Goal: Communication & Community: Answer question/provide support

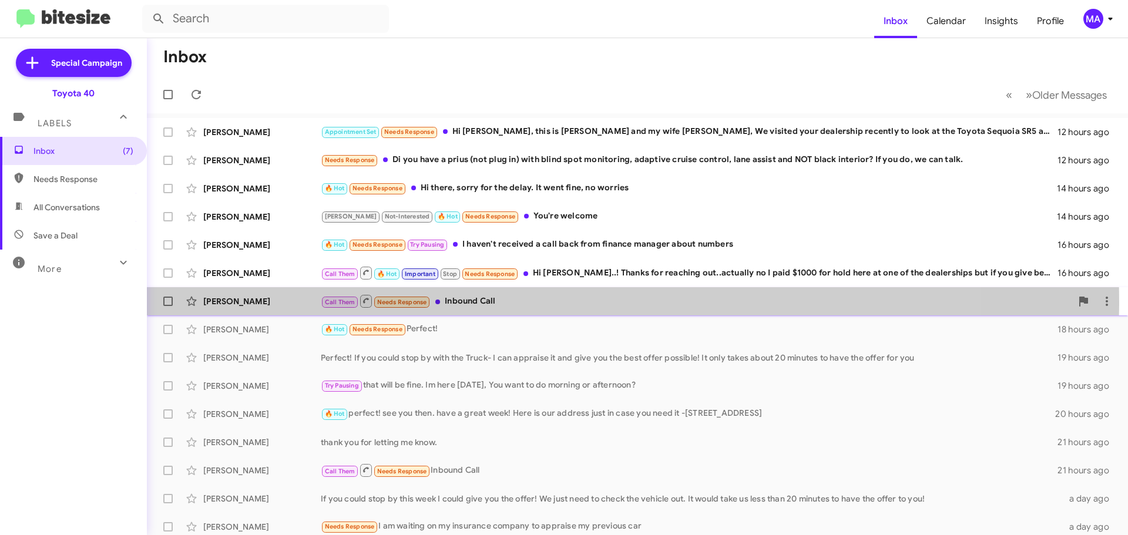
click at [528, 301] on div "Call Them Needs Response Inbound Call" at bounding box center [696, 301] width 751 height 15
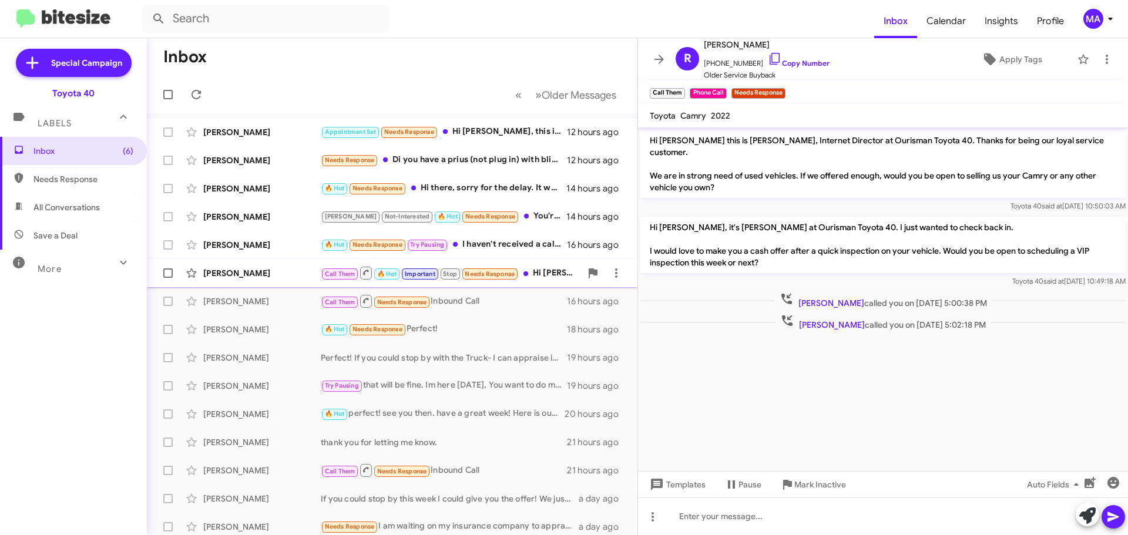
click at [541, 269] on div "Call Them 🔥 Hot Important Stop Needs Response Hi [PERSON_NAME]..! Thanks for re…" at bounding box center [451, 273] width 260 height 15
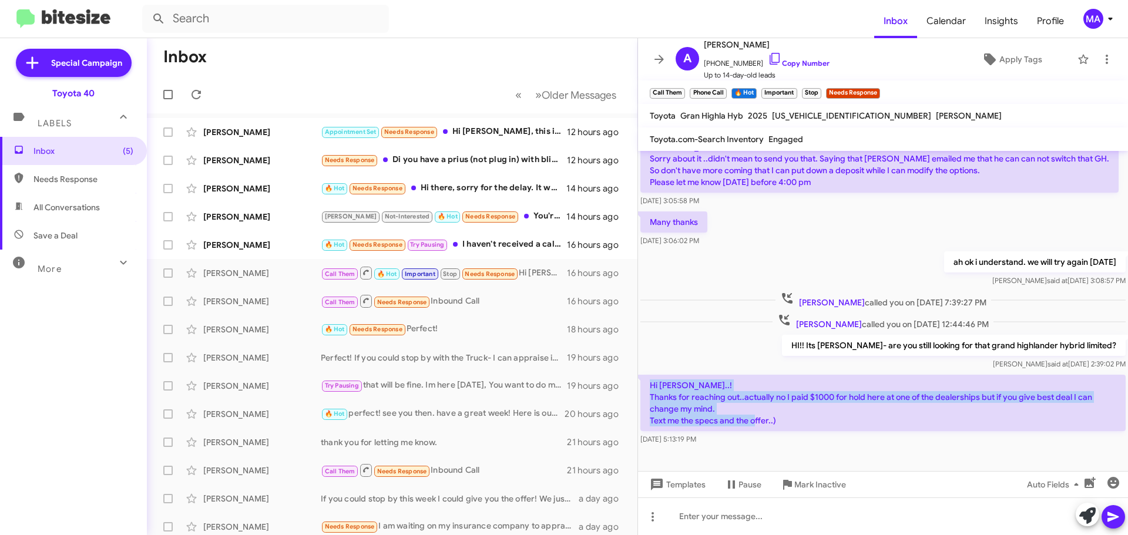
drag, startPoint x: 787, startPoint y: 406, endPoint x: 648, endPoint y: 368, distance: 144.4
click at [648, 375] on p "Hi [PERSON_NAME]..! Thanks for reaching out..actually no I paid $1000 for hold …" at bounding box center [883, 403] width 485 height 56
copy p "Hi [PERSON_NAME]..! Thanks for reaching out..actually no I paid $1000 for hold …"
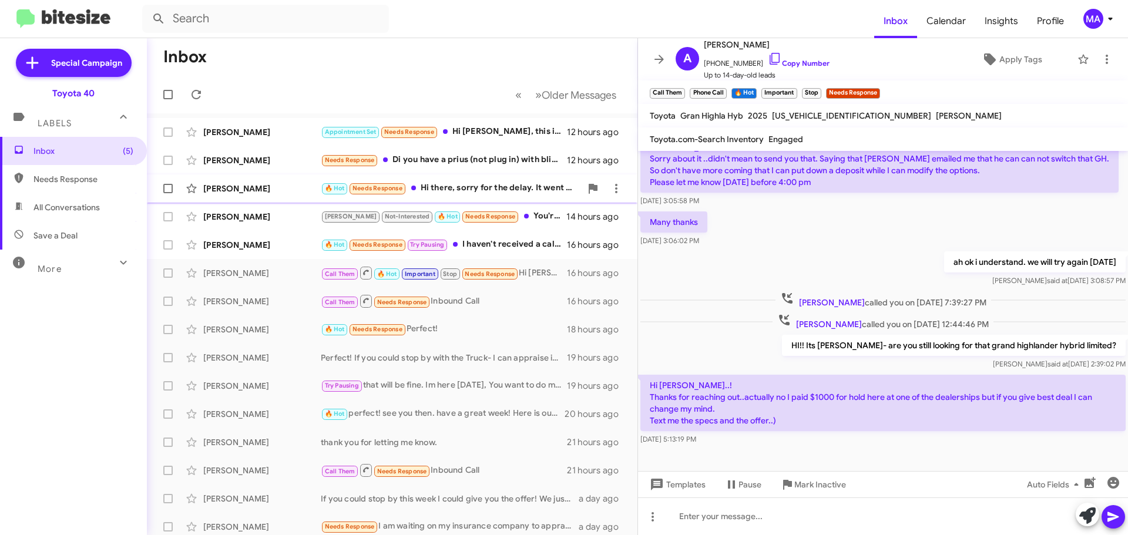
click at [489, 190] on div "🔥 Hot Needs Response Hi there, sorry for the delay. It went fine, no worries" at bounding box center [451, 189] width 260 height 14
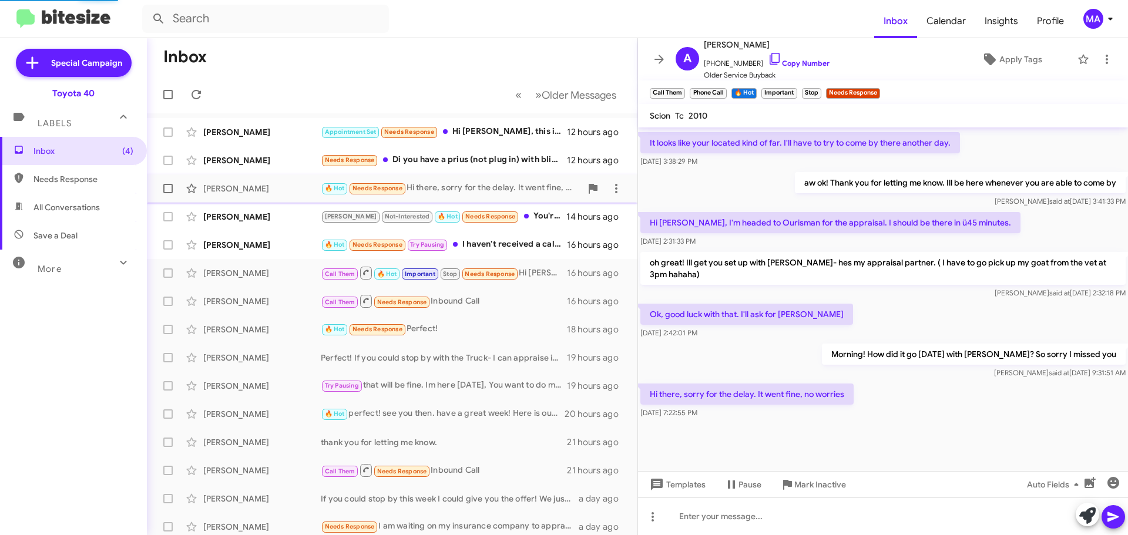
scroll to position [432, 0]
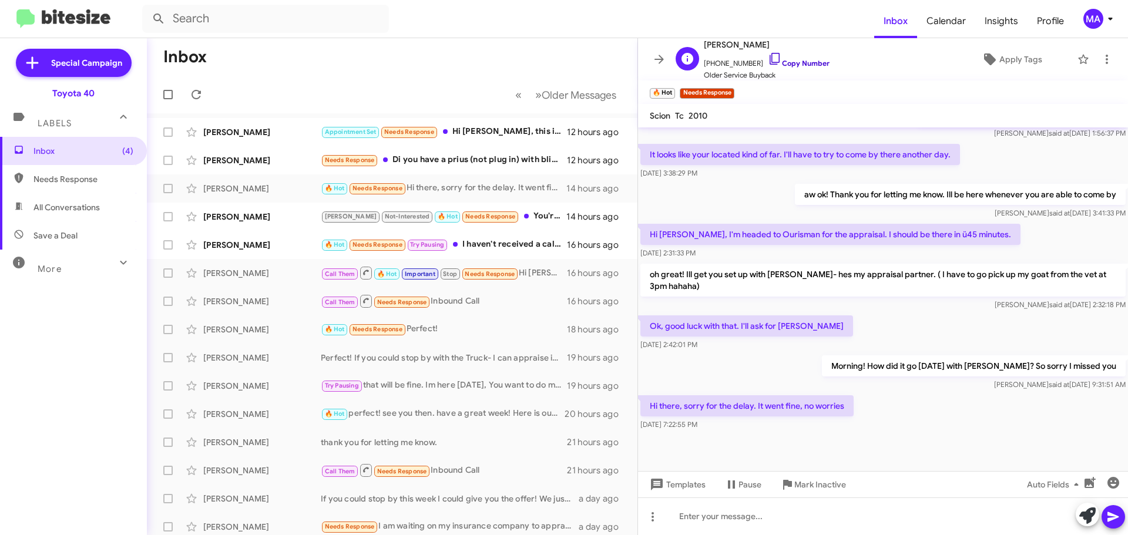
click at [768, 55] on icon at bounding box center [775, 59] width 14 height 14
click at [489, 128] on div "Appointment Set Needs Response Hi [PERSON_NAME], this is [PERSON_NAME] and my w…" at bounding box center [451, 132] width 260 height 14
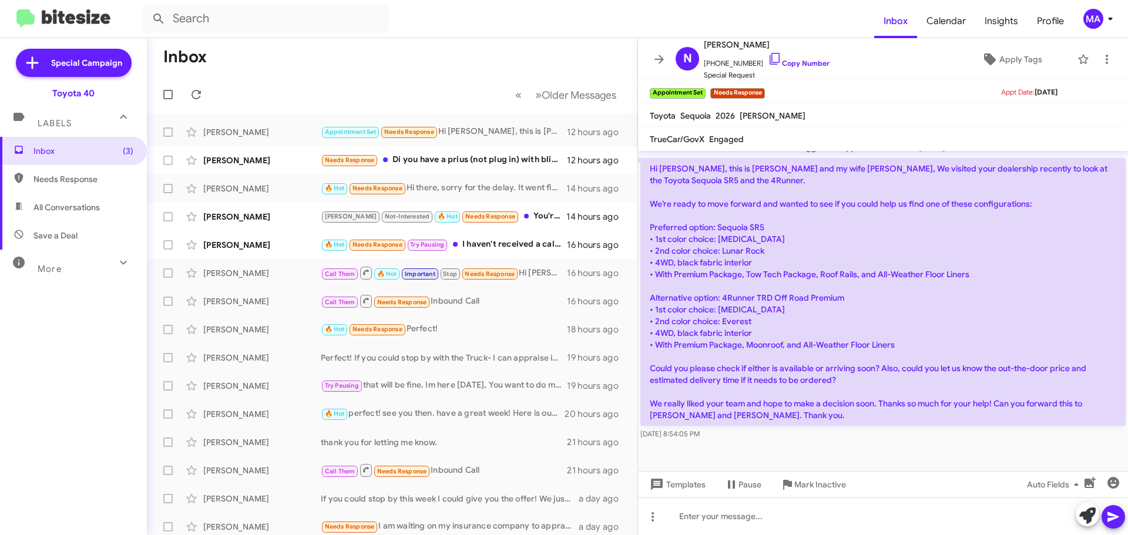
scroll to position [420, 0]
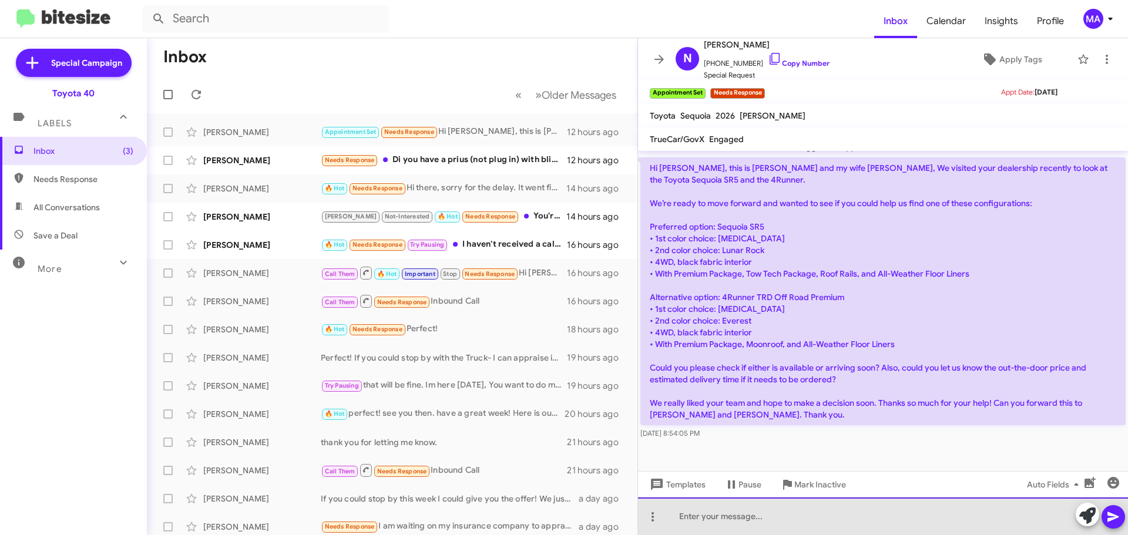
click at [723, 518] on div at bounding box center [883, 517] width 490 height 38
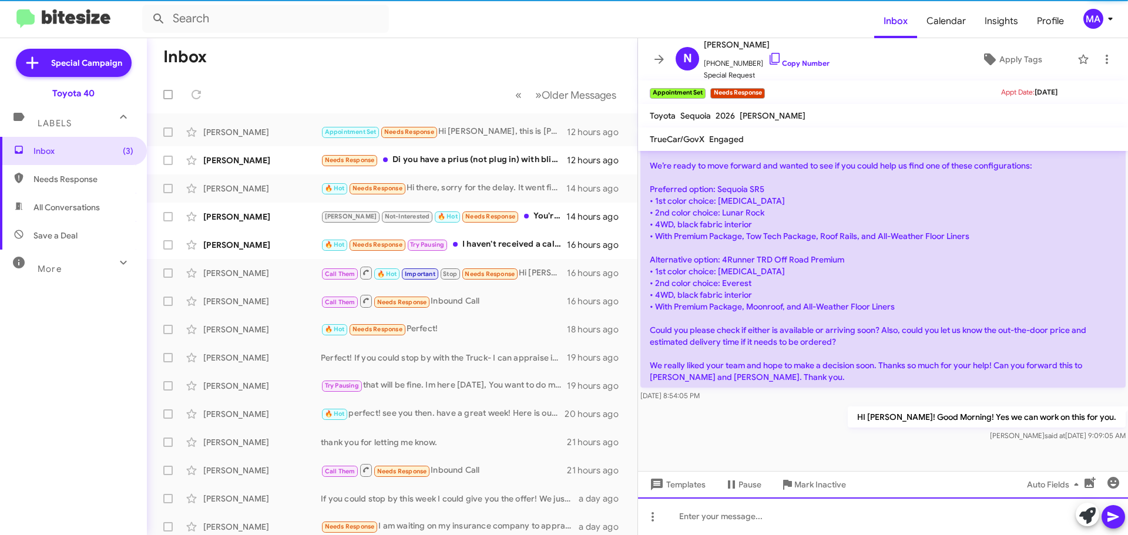
scroll to position [462, 0]
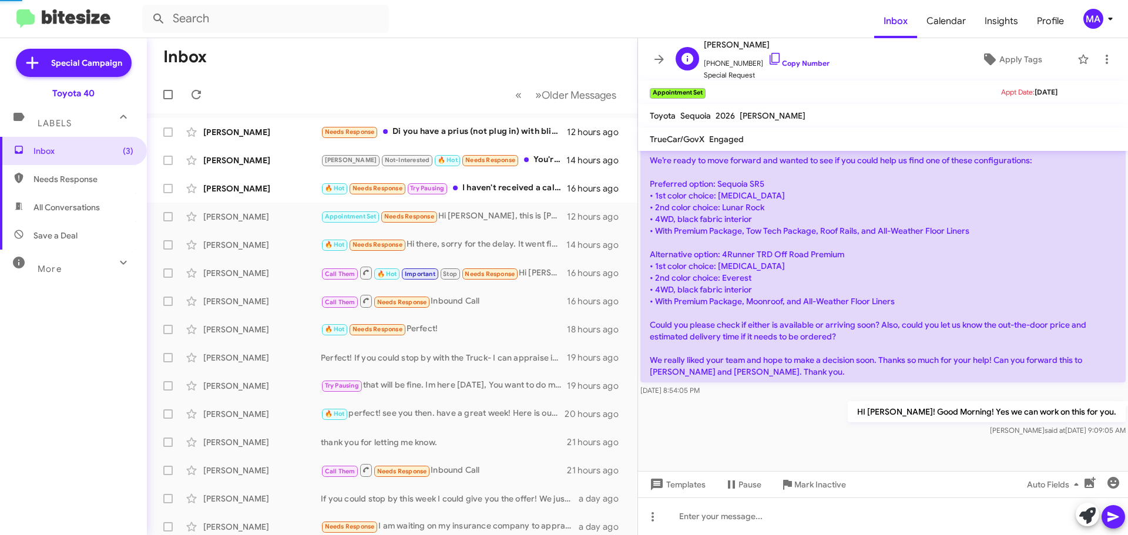
drag, startPoint x: 762, startPoint y: 59, endPoint x: 753, endPoint y: 59, distance: 8.8
click at [768, 59] on icon at bounding box center [775, 59] width 14 height 14
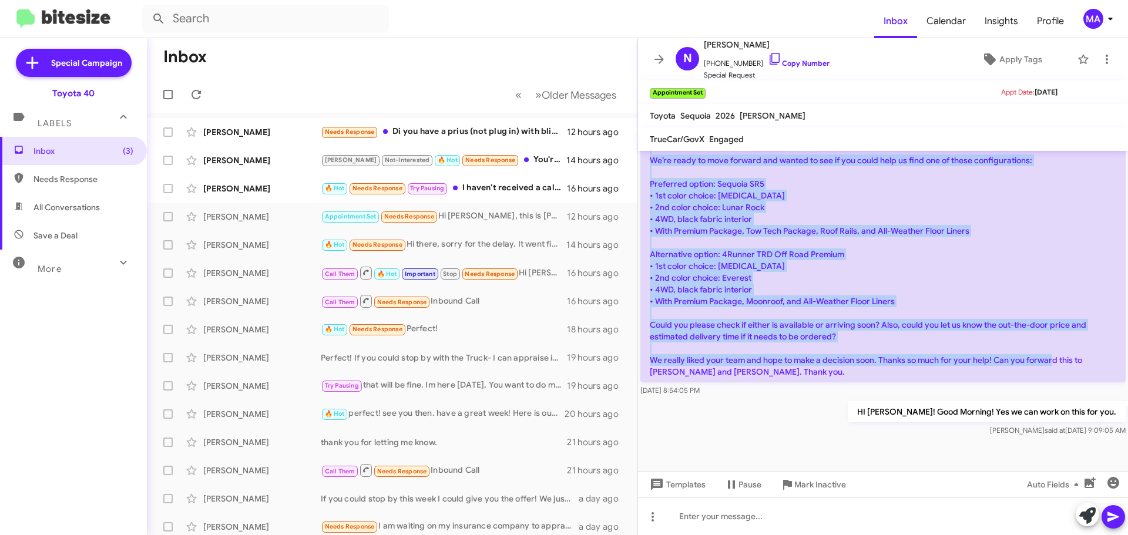
drag, startPoint x: 649, startPoint y: 240, endPoint x: 814, endPoint y: 375, distance: 213.8
click at [814, 375] on p "Hi [PERSON_NAME], this is [PERSON_NAME] and my wife [PERSON_NAME], We visited y…" at bounding box center [883, 249] width 485 height 268
copy p "Hi [PERSON_NAME], this is [PERSON_NAME] and my wife [PERSON_NAME], We visited y…"
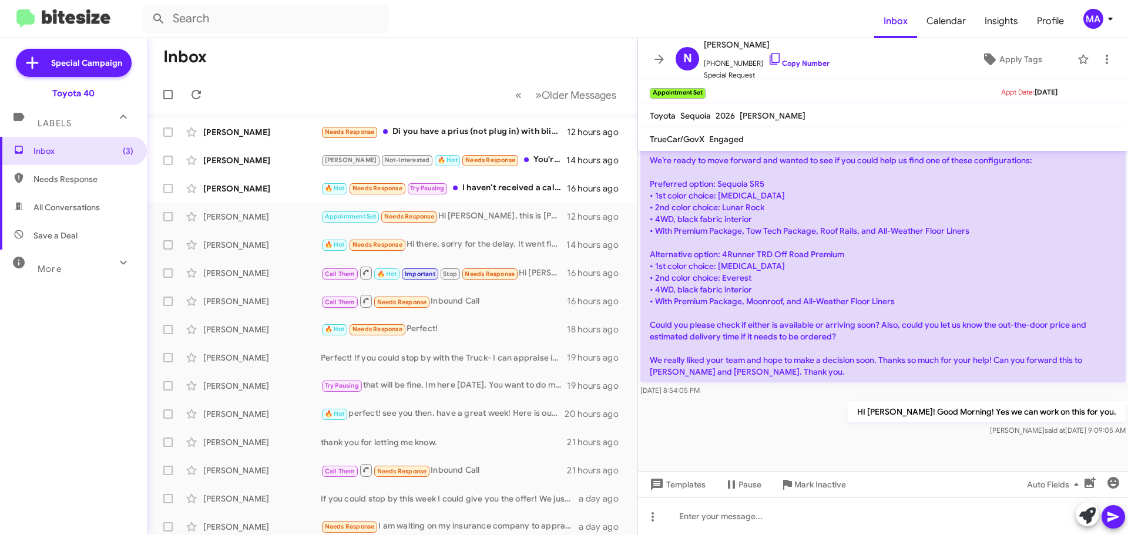
click at [795, 423] on div "HI [PERSON_NAME]! Good Morning! Yes we can work on this for you. [PERSON_NAME] …" at bounding box center [883, 419] width 490 height 40
click at [504, 183] on div "🔥 Hot Needs Response Try Pausing I haven't received a call back from finance ma…" at bounding box center [451, 189] width 260 height 14
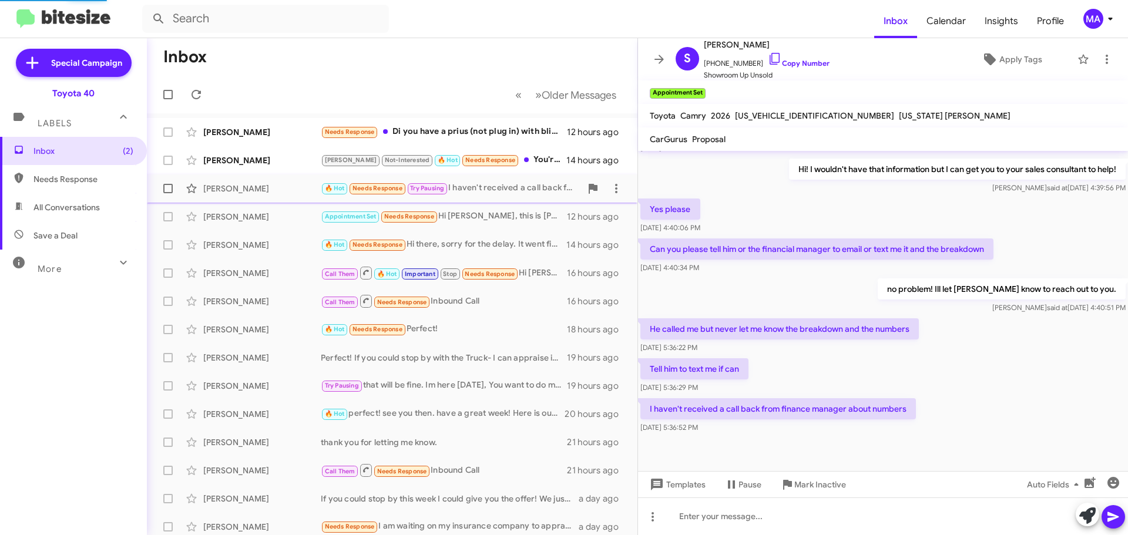
scroll to position [230, 0]
click at [768, 60] on icon at bounding box center [775, 59] width 14 height 14
click at [521, 163] on div "[PERSON_NAME] Not-Interested 🔥 Hot Needs Response You're welcome" at bounding box center [451, 160] width 260 height 14
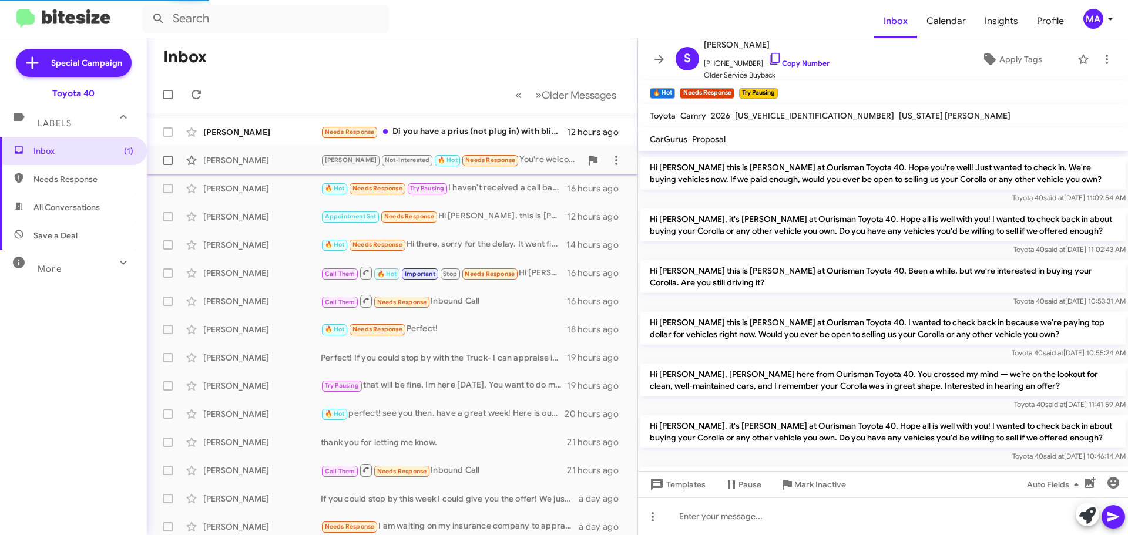
scroll to position [625, 0]
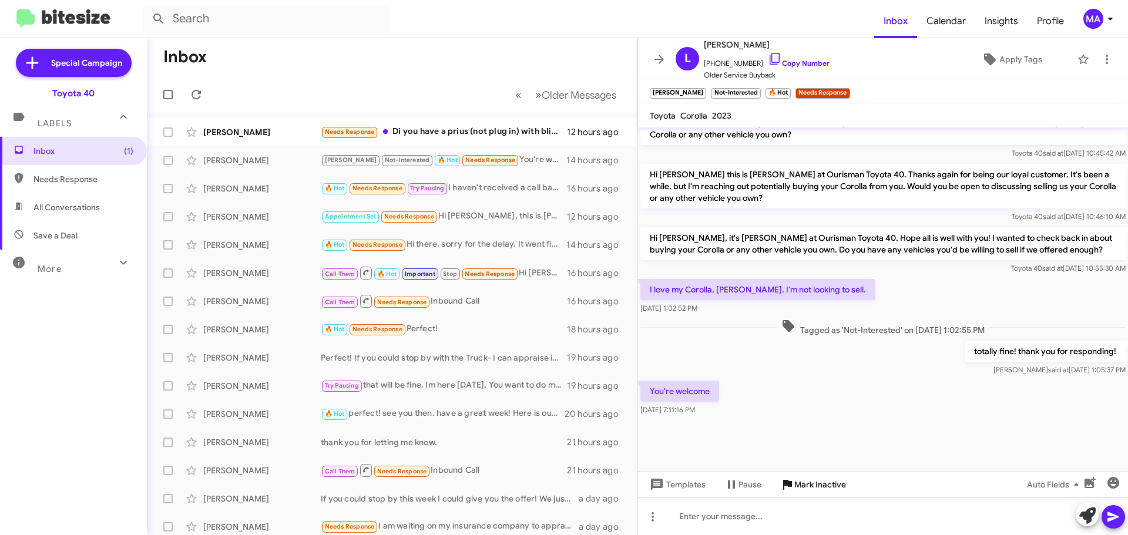
click at [813, 485] on span "Mark Inactive" at bounding box center [820, 484] width 52 height 21
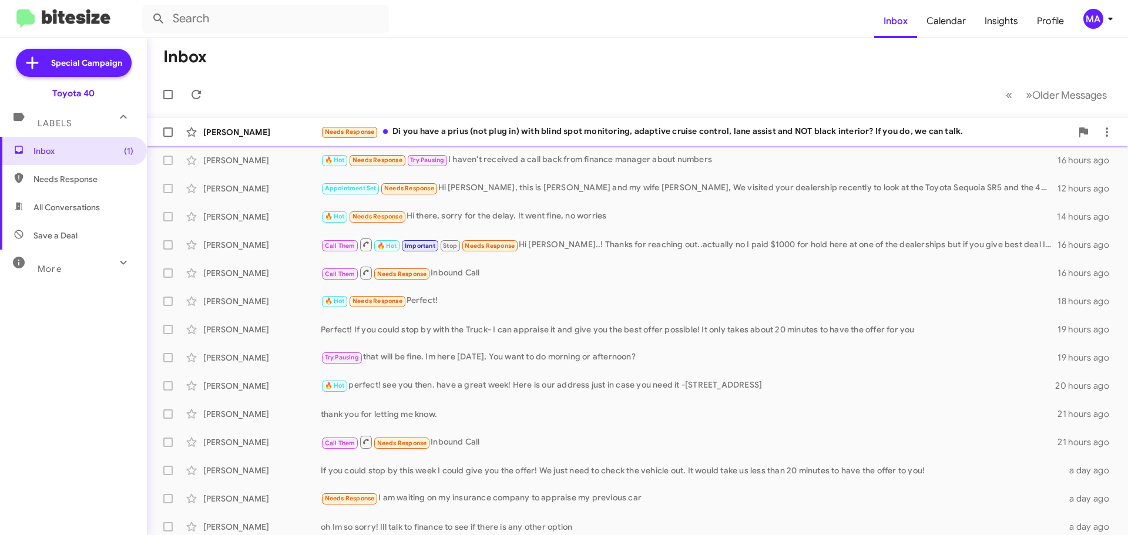
click at [462, 135] on div "Needs Response Di you have a prius (not plug in) with blind spot monitoring, ad…" at bounding box center [696, 132] width 751 height 14
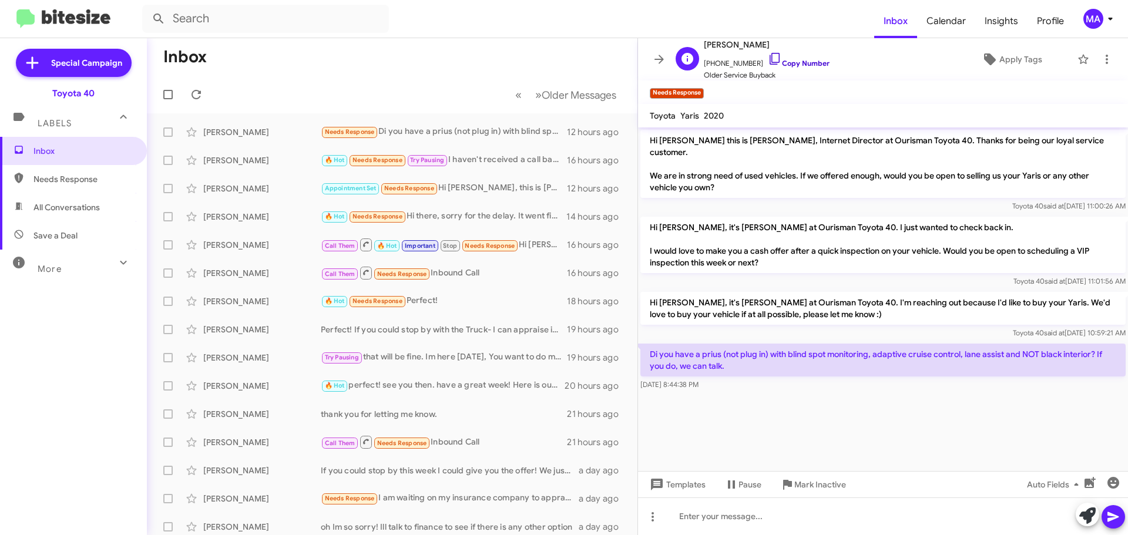
click at [768, 59] on icon at bounding box center [775, 59] width 14 height 14
drag, startPoint x: 727, startPoint y: 359, endPoint x: 645, endPoint y: 344, distance: 83.6
click at [645, 344] on p "Di you have a prius (not plug in) with blind spot monitoring, adaptive cruise c…" at bounding box center [883, 360] width 485 height 33
copy p "Di you have a prius (not plug in) with blind spot monitoring, adaptive cruise c…"
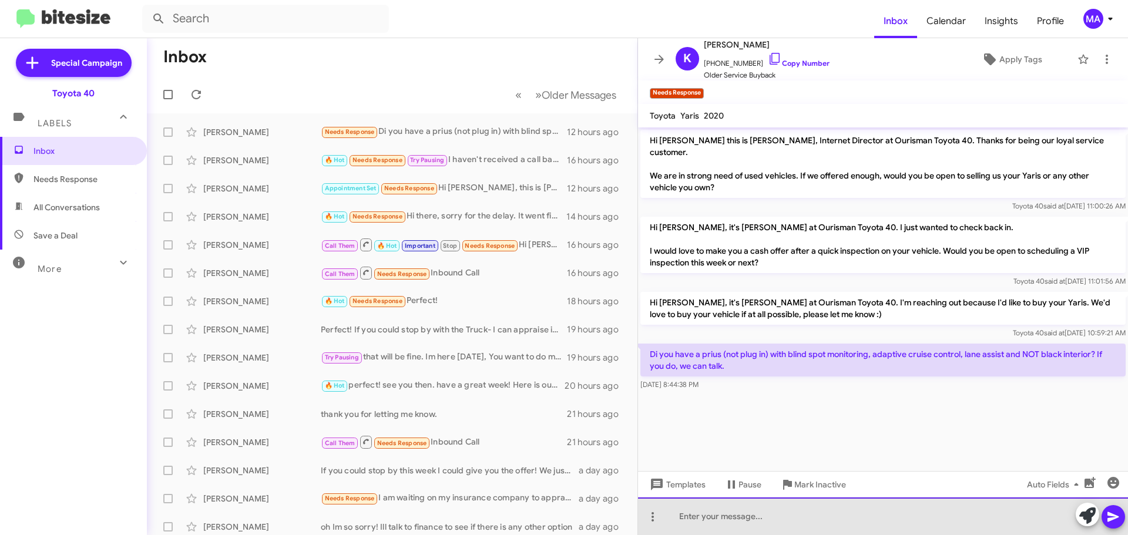
click at [785, 515] on div at bounding box center [883, 517] width 490 height 38
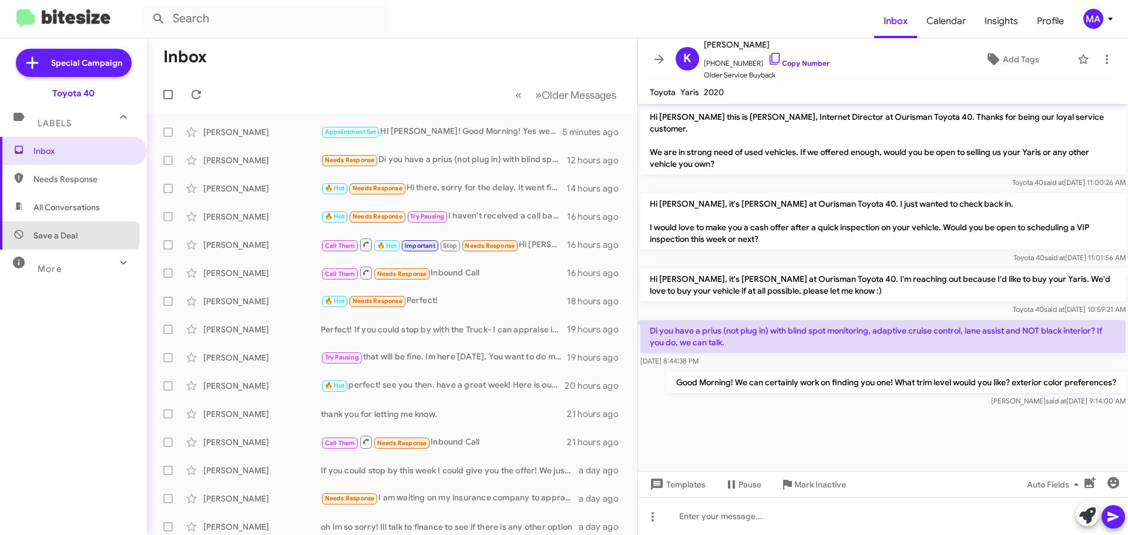
click at [53, 233] on span "Save a Deal" at bounding box center [55, 236] width 44 height 12
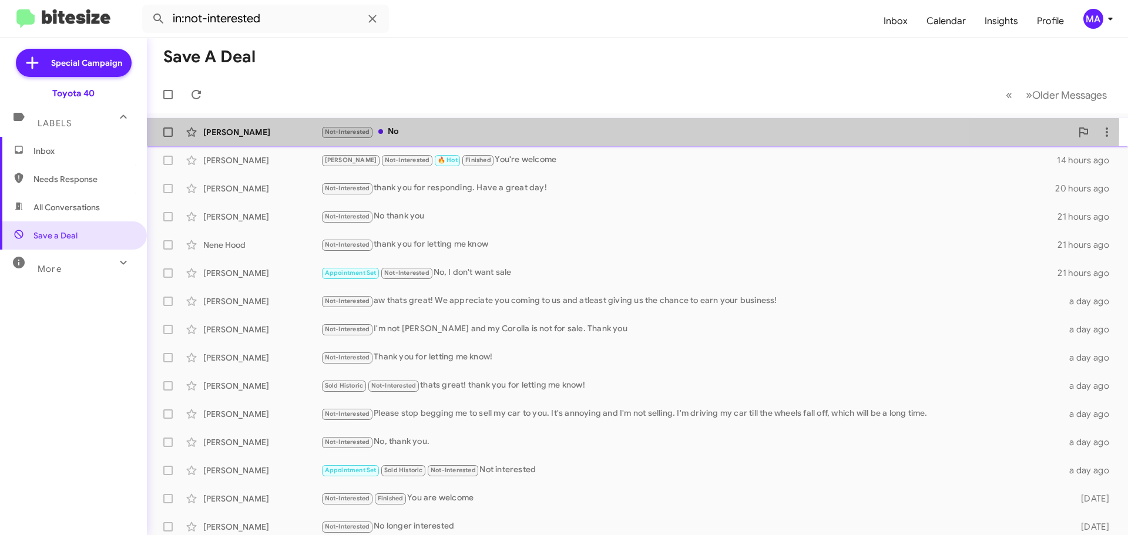
click at [447, 127] on div "Not-Interested No" at bounding box center [696, 132] width 751 height 14
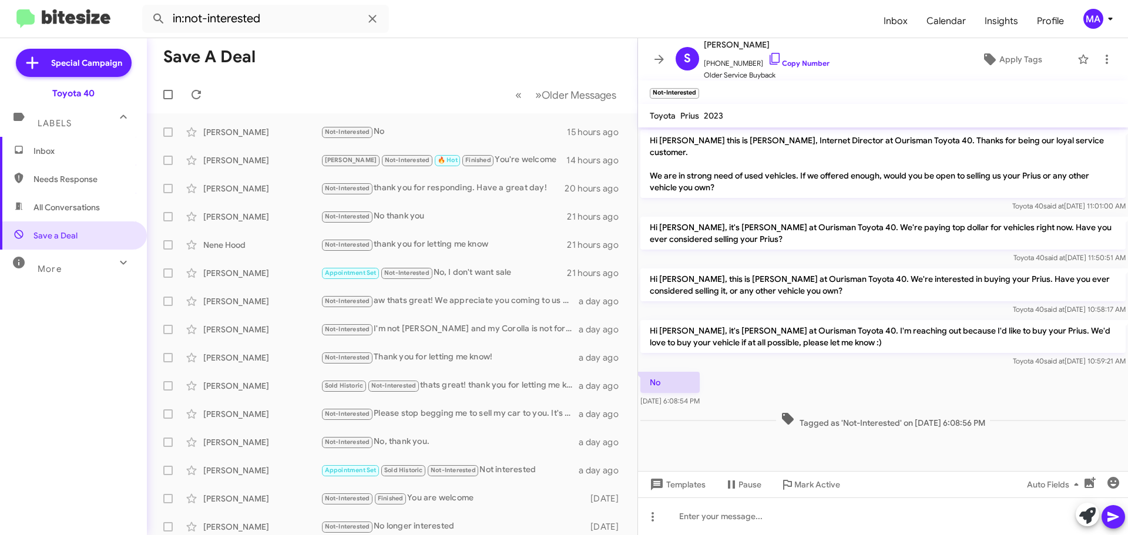
click at [47, 200] on span "All Conversations" at bounding box center [73, 207] width 147 height 28
type input "in:all-conversations"
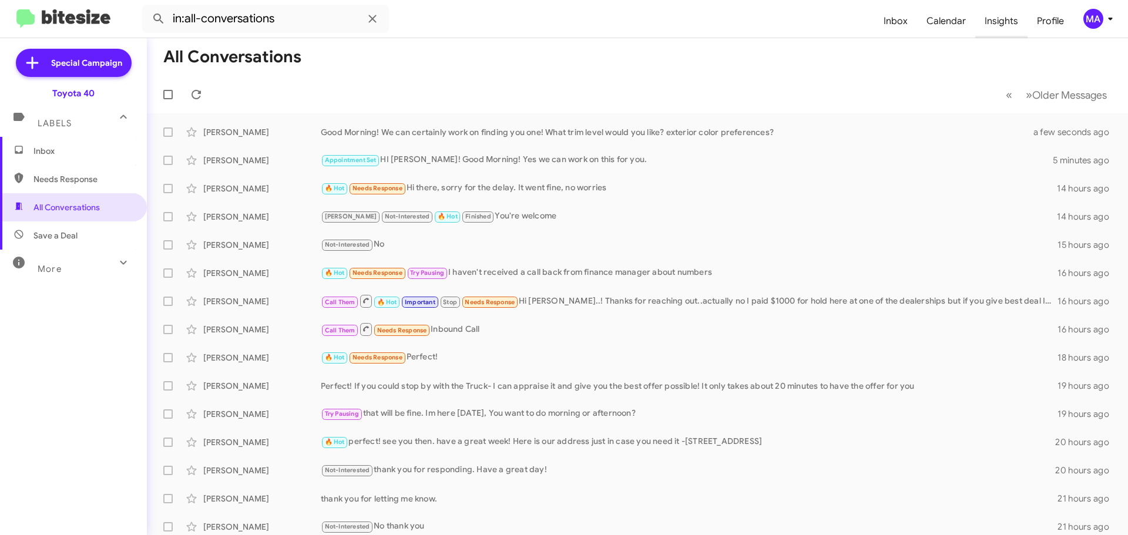
click at [994, 21] on span "Insights" at bounding box center [1001, 21] width 52 height 34
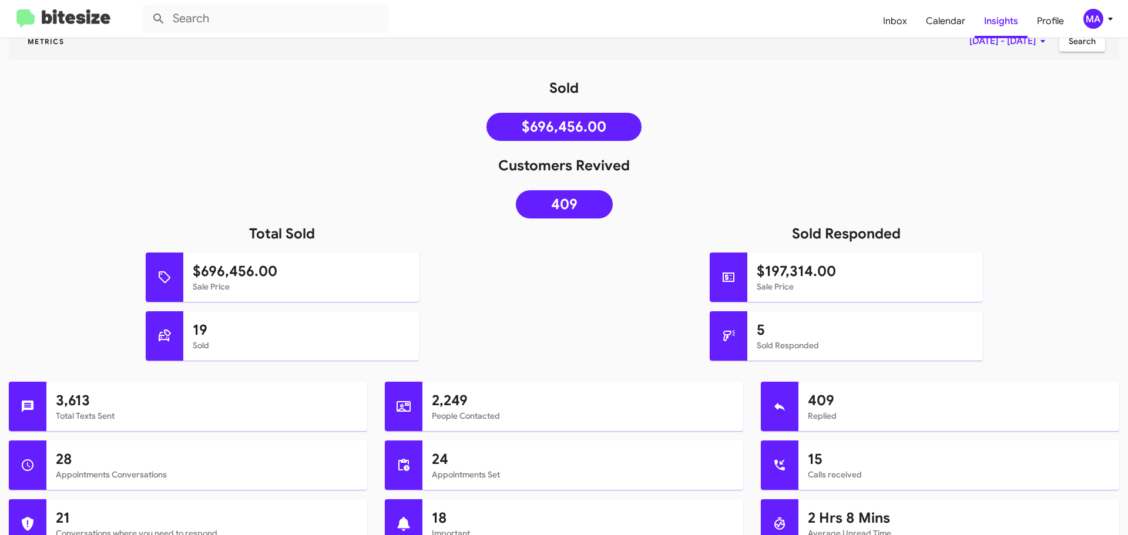
scroll to position [59, 0]
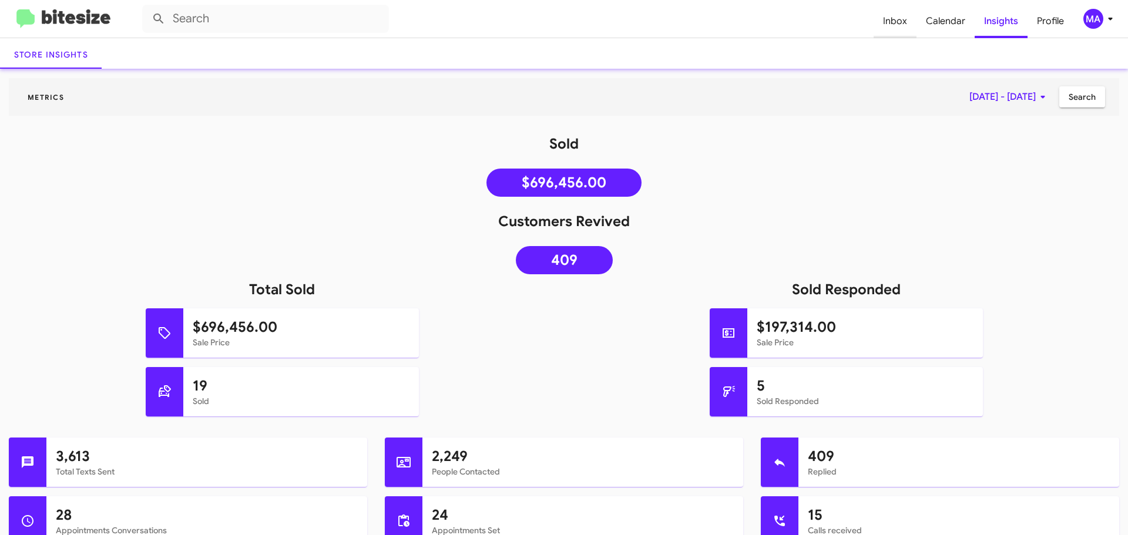
click at [898, 24] on span "Inbox" at bounding box center [895, 21] width 43 height 34
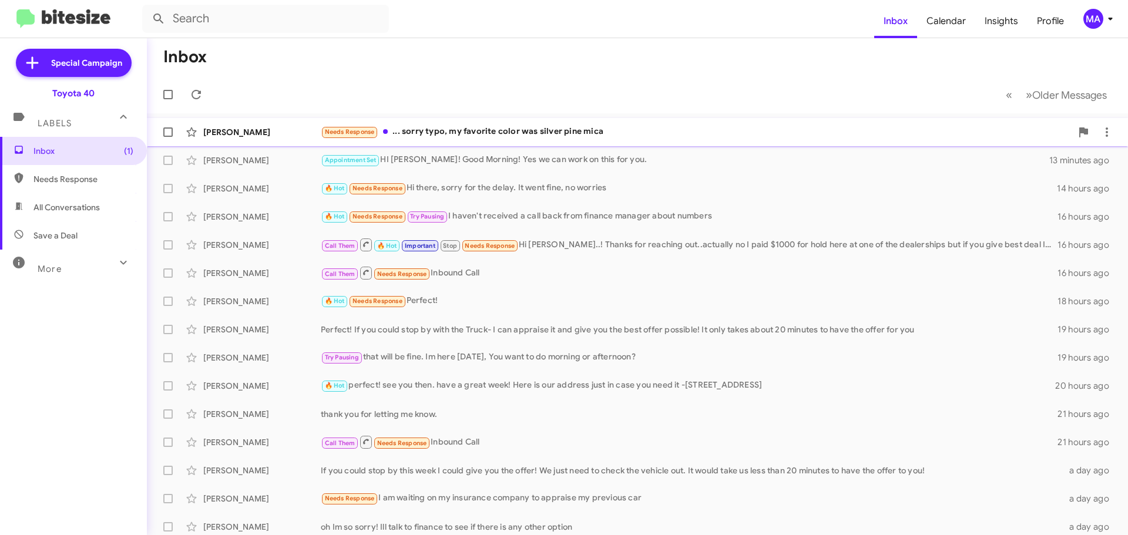
click at [459, 132] on div "Needs Response ... sorry typo, my favorite color was silver pine mica" at bounding box center [696, 132] width 751 height 14
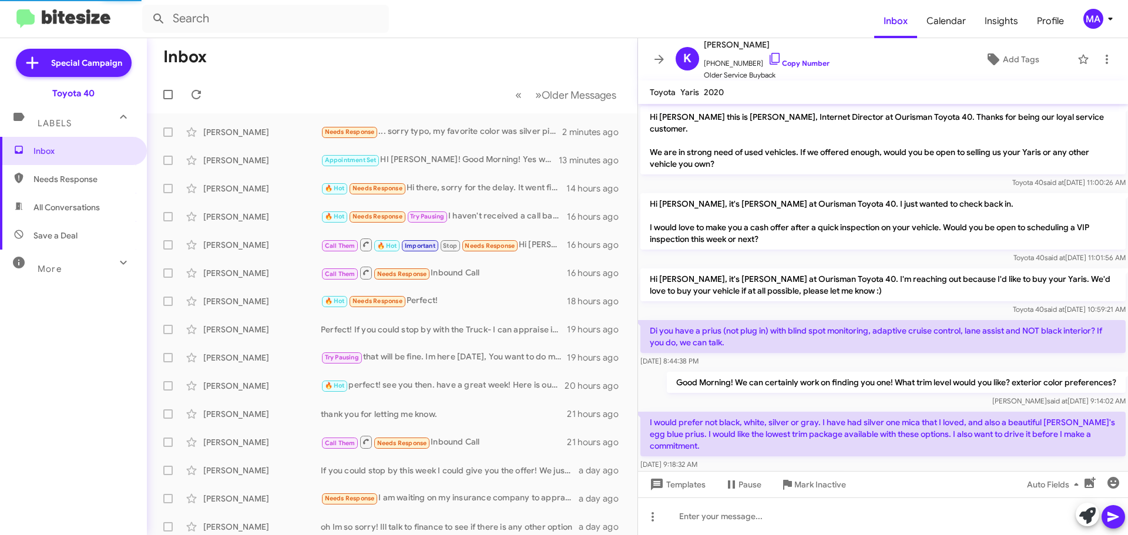
scroll to position [62, 0]
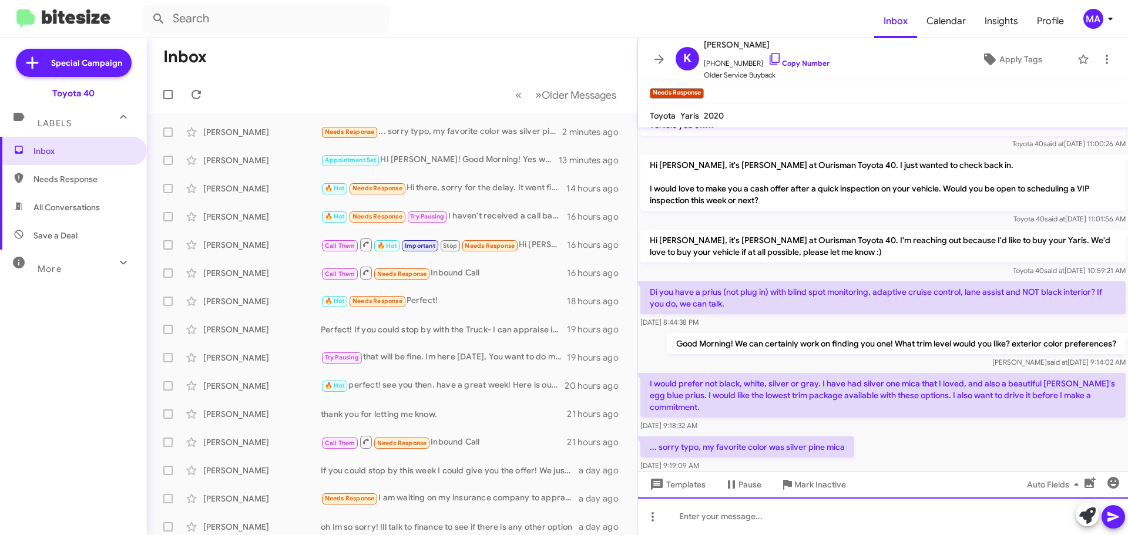
click at [753, 514] on div at bounding box center [883, 517] width 490 height 38
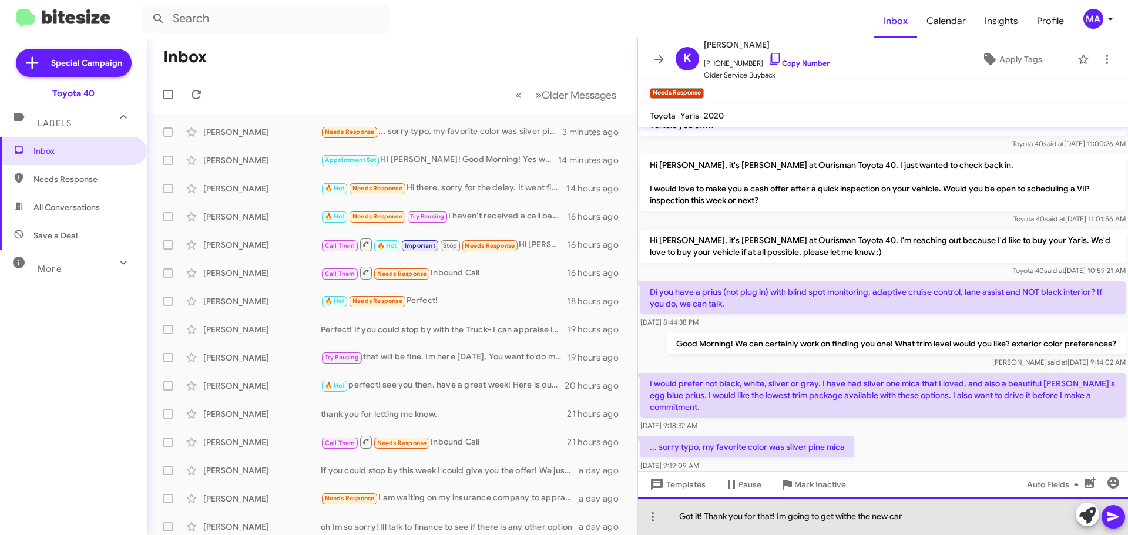
click at [910, 517] on div "Got it! Thank you for that! Im going to get withe the new car" at bounding box center [883, 517] width 490 height 38
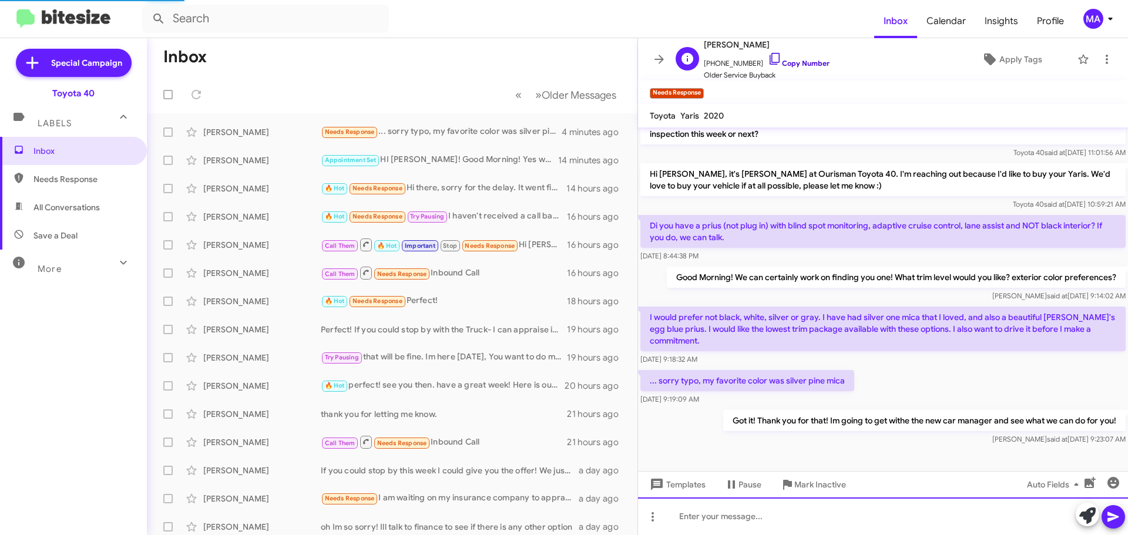
scroll to position [105, 0]
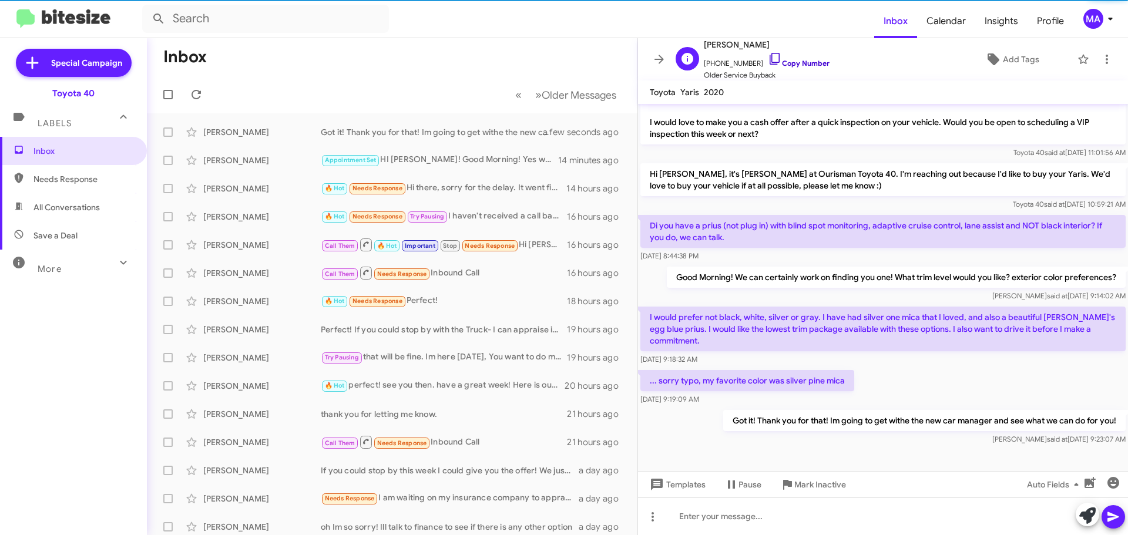
click at [768, 58] on icon at bounding box center [775, 59] width 14 height 14
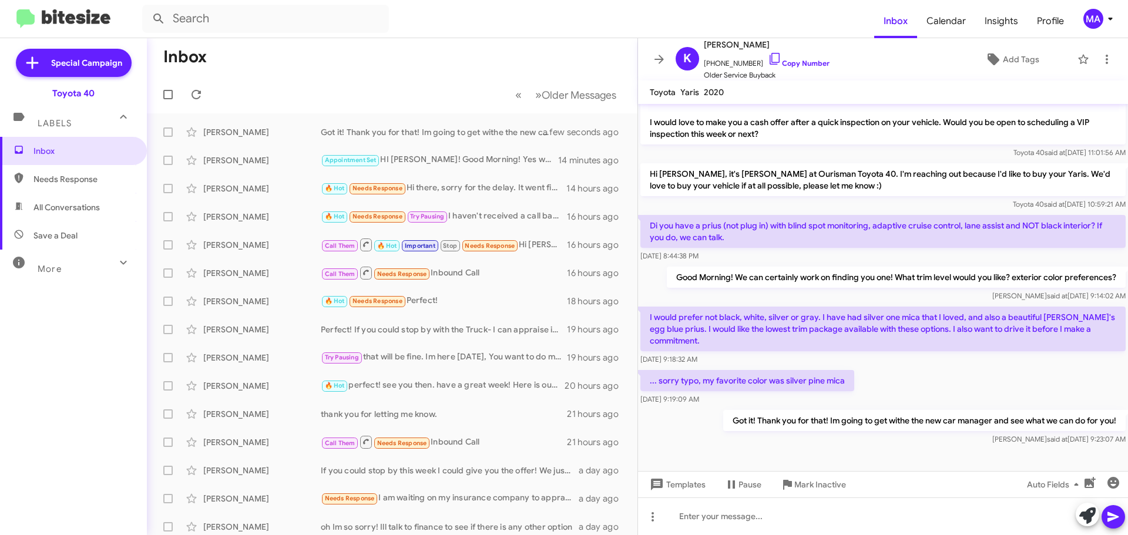
drag, startPoint x: 723, startPoint y: 400, endPoint x: 645, endPoint y: 309, distance: 120.5
click at [645, 309] on div "Hi [PERSON_NAME] this is [PERSON_NAME], Internet Director at Ourisman Toyota 40…" at bounding box center [883, 223] width 490 height 449
copy div "I would prefer not black, white, silver or gray. I have had silver one mica tha…"
click at [71, 177] on span "Needs Response" at bounding box center [83, 179] width 100 height 12
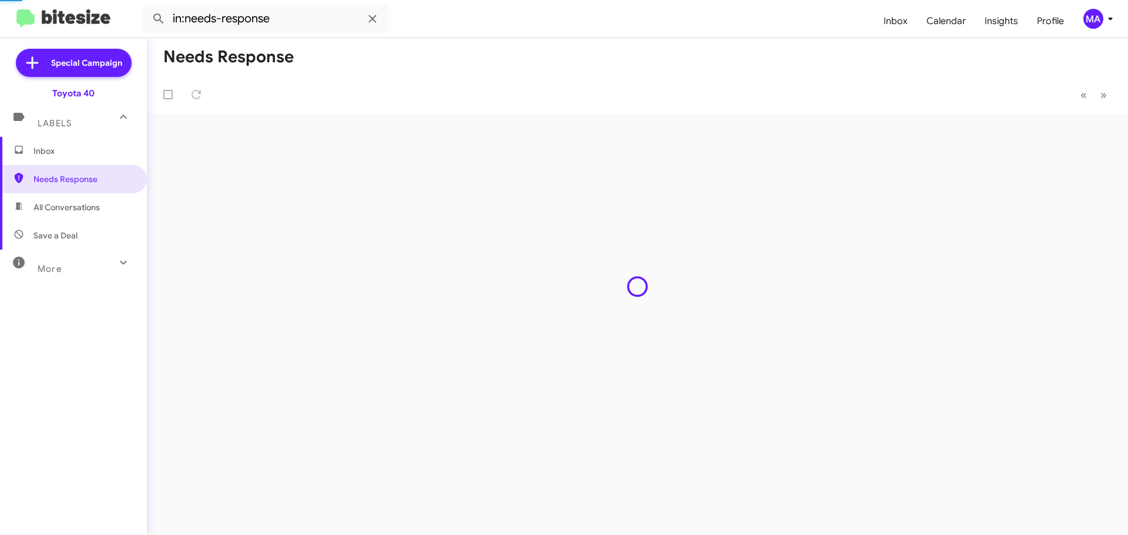
click at [80, 204] on span "All Conversations" at bounding box center [66, 208] width 66 height 12
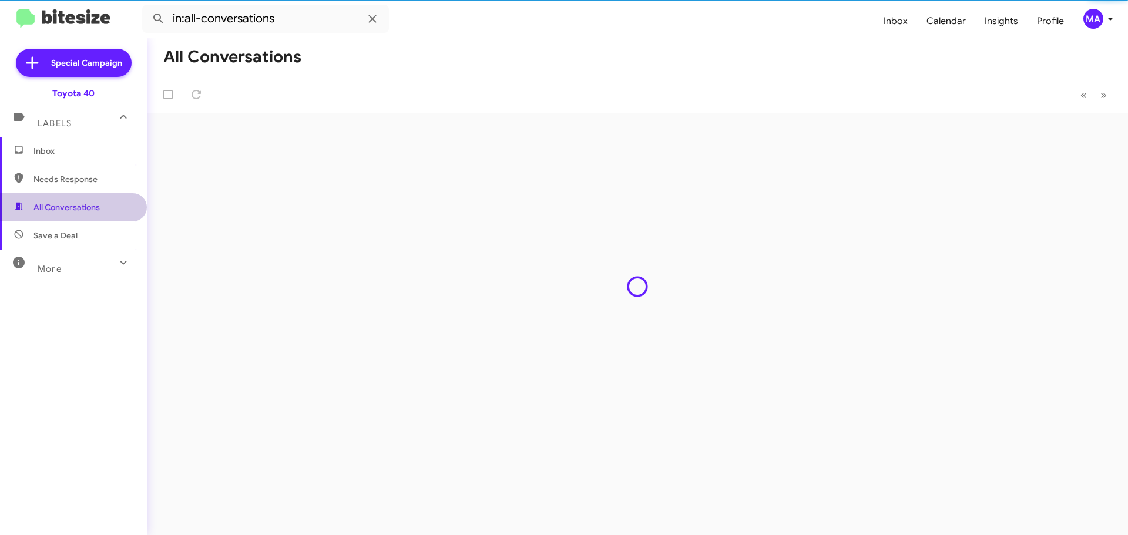
click at [80, 235] on span "Save a Deal" at bounding box center [73, 236] width 147 height 28
type input "in:not-interested"
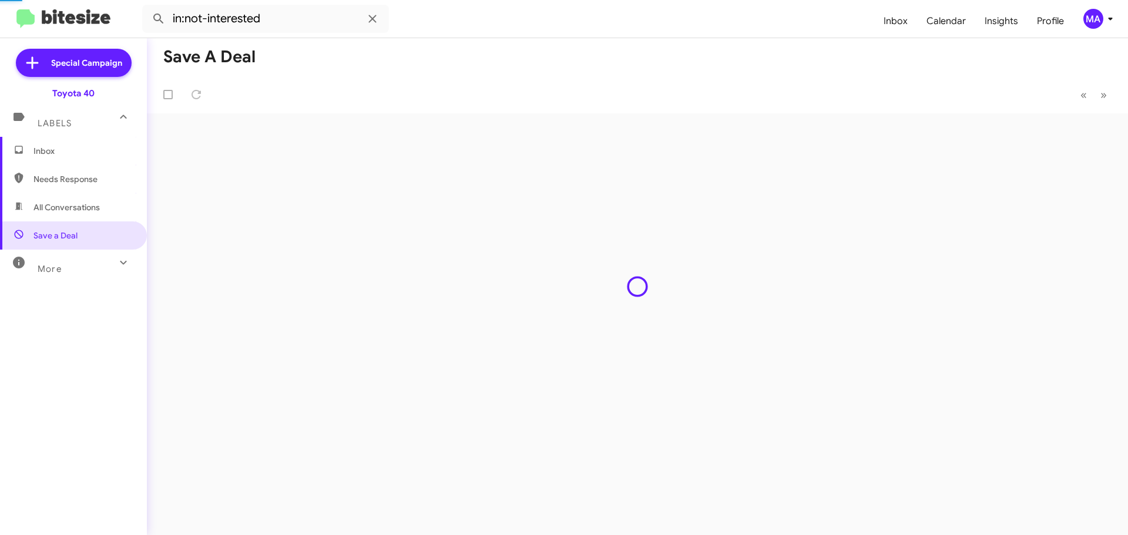
click at [61, 157] on span "Inbox" at bounding box center [73, 151] width 147 height 28
